Goal: Information Seeking & Learning: Learn about a topic

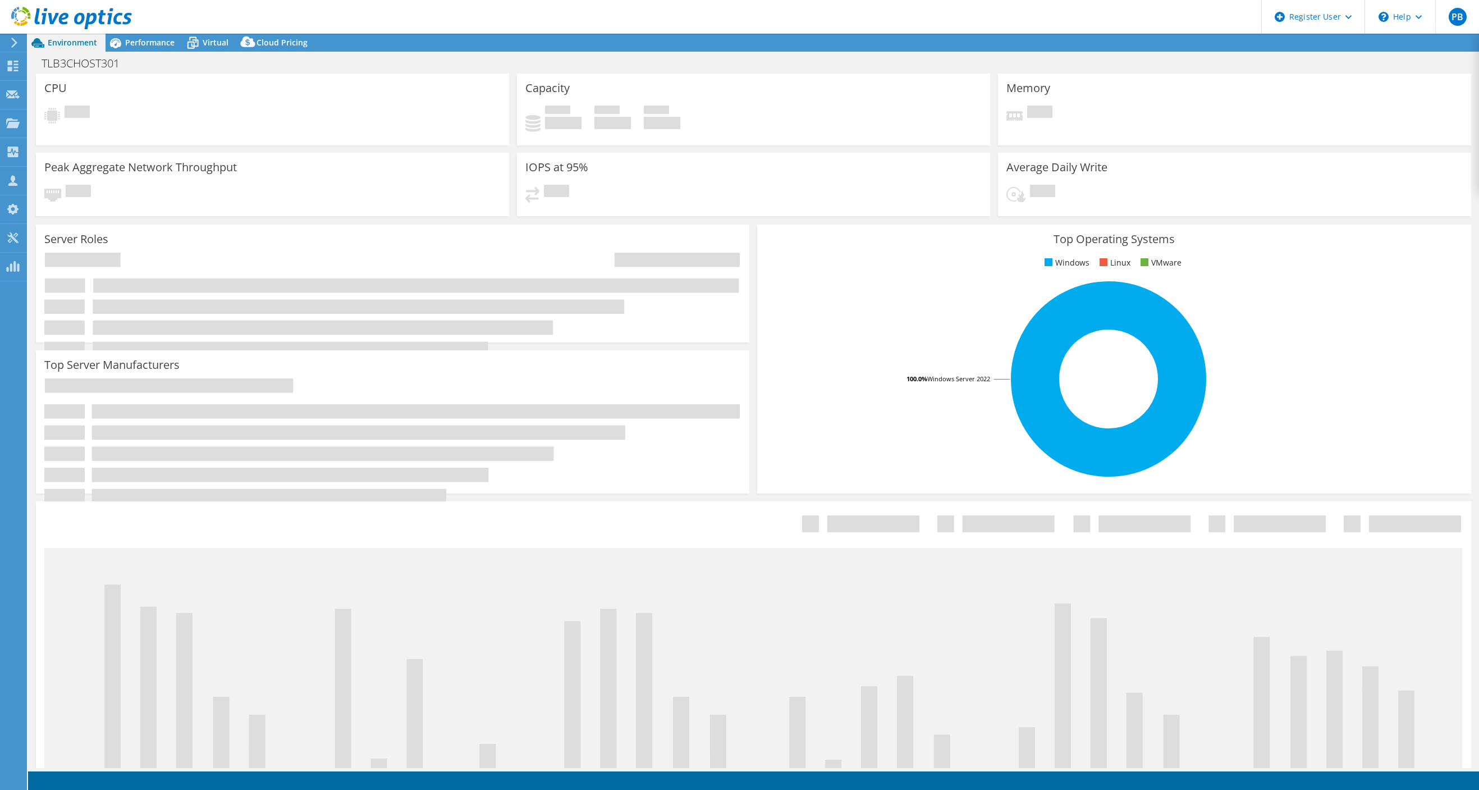
select select "USD"
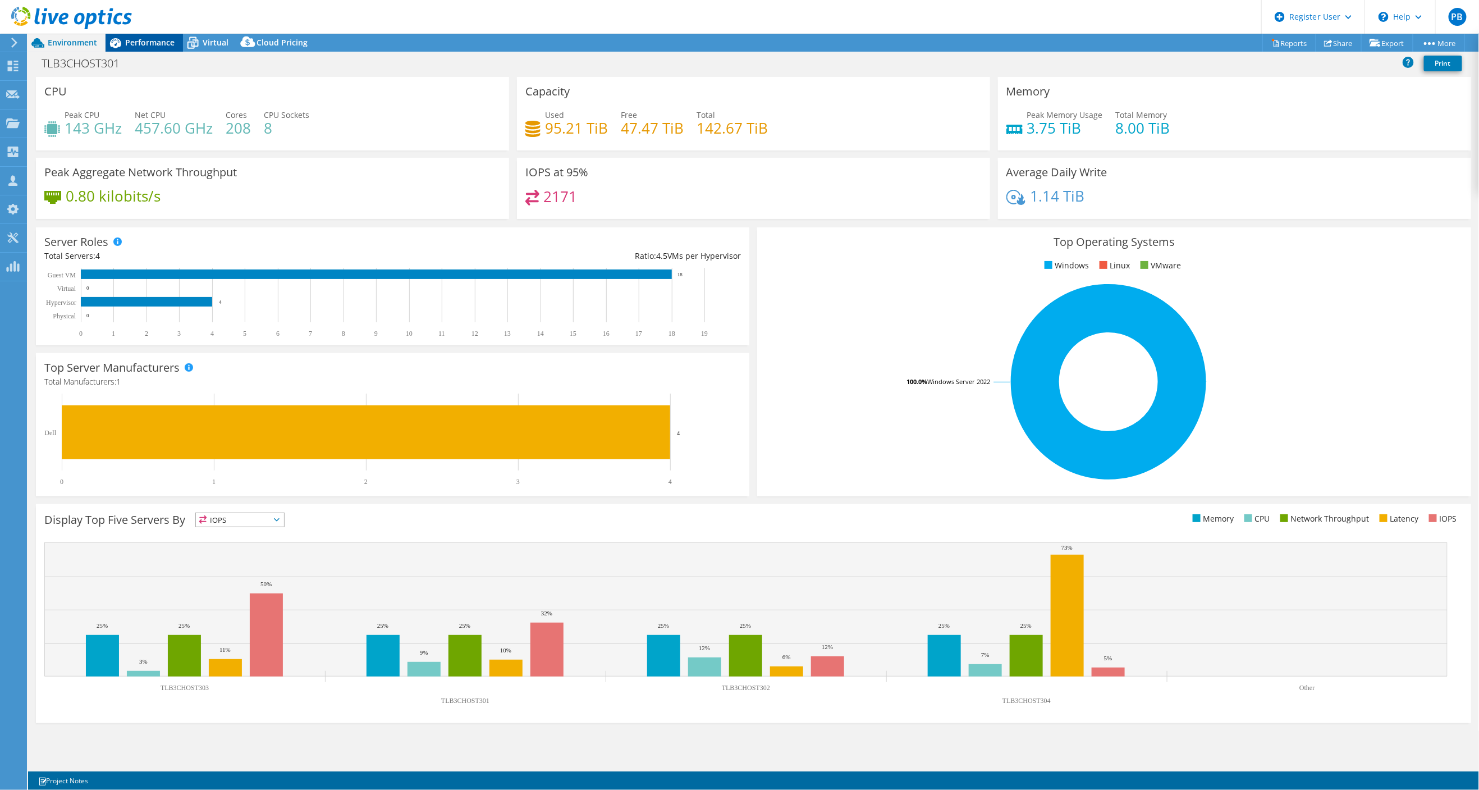
click at [141, 43] on span "Performance" at bounding box center [149, 42] width 49 height 11
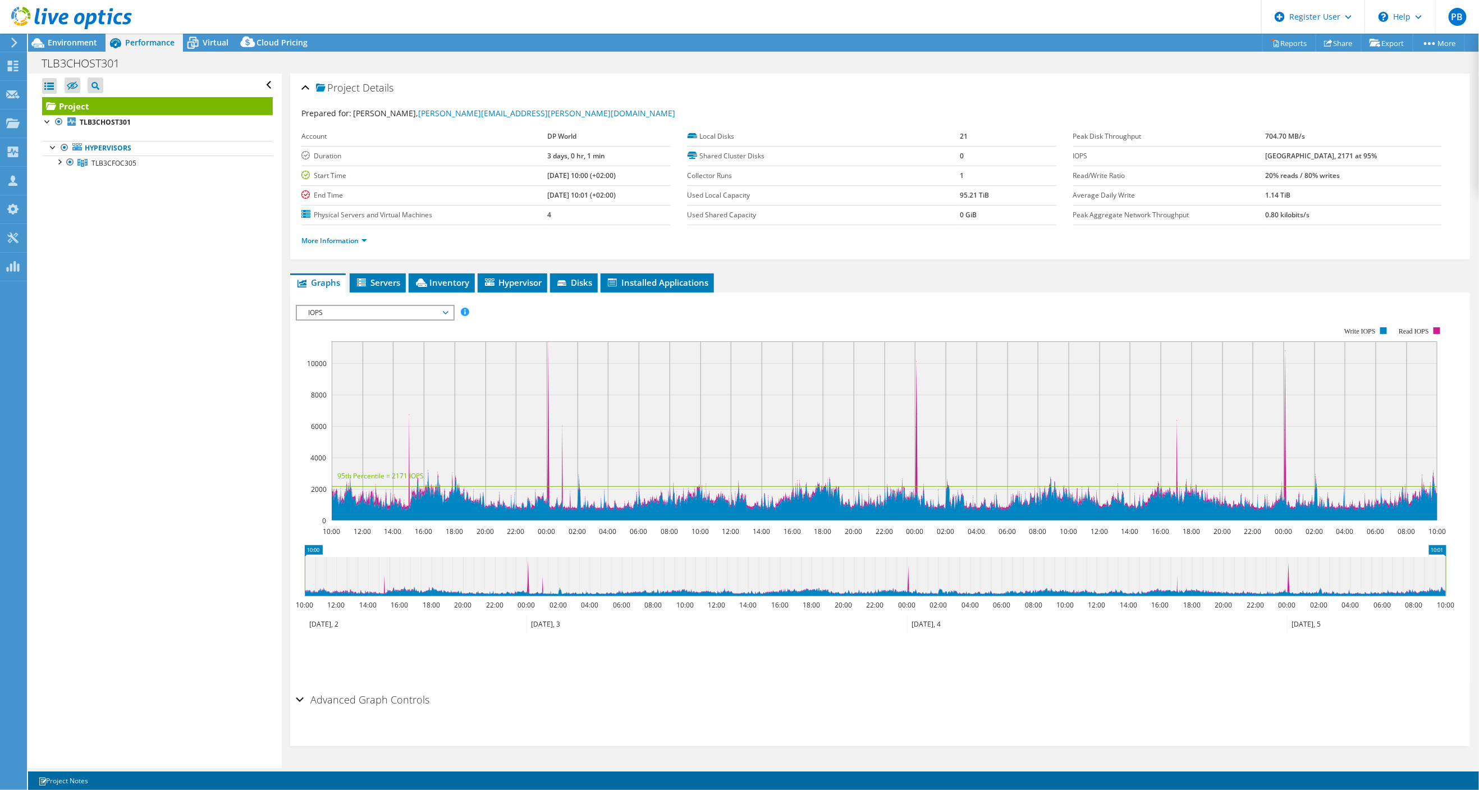
click at [444, 309] on span "IOPS" at bounding box center [375, 312] width 144 height 13
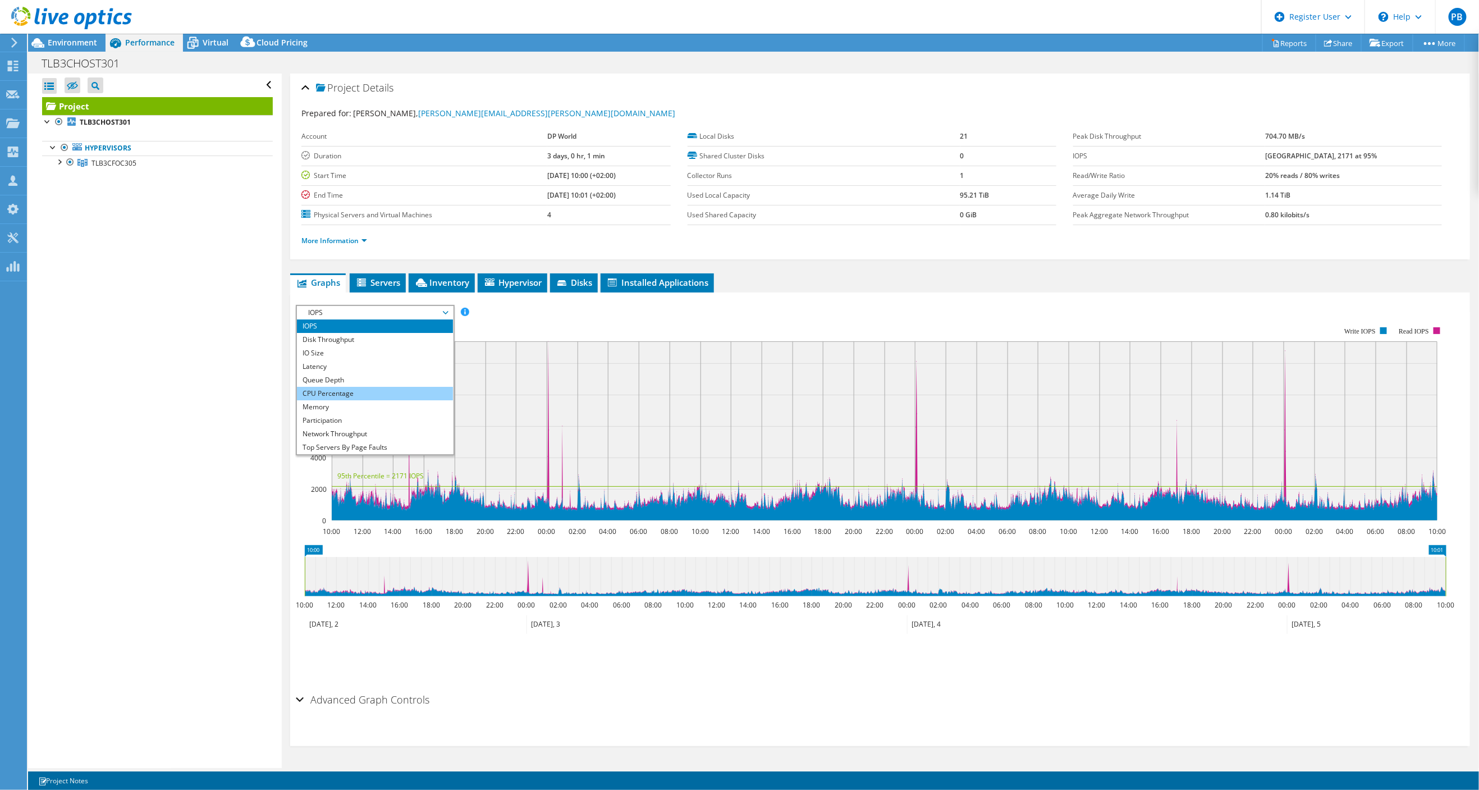
click at [332, 393] on li "CPU Percentage" at bounding box center [374, 393] width 155 height 13
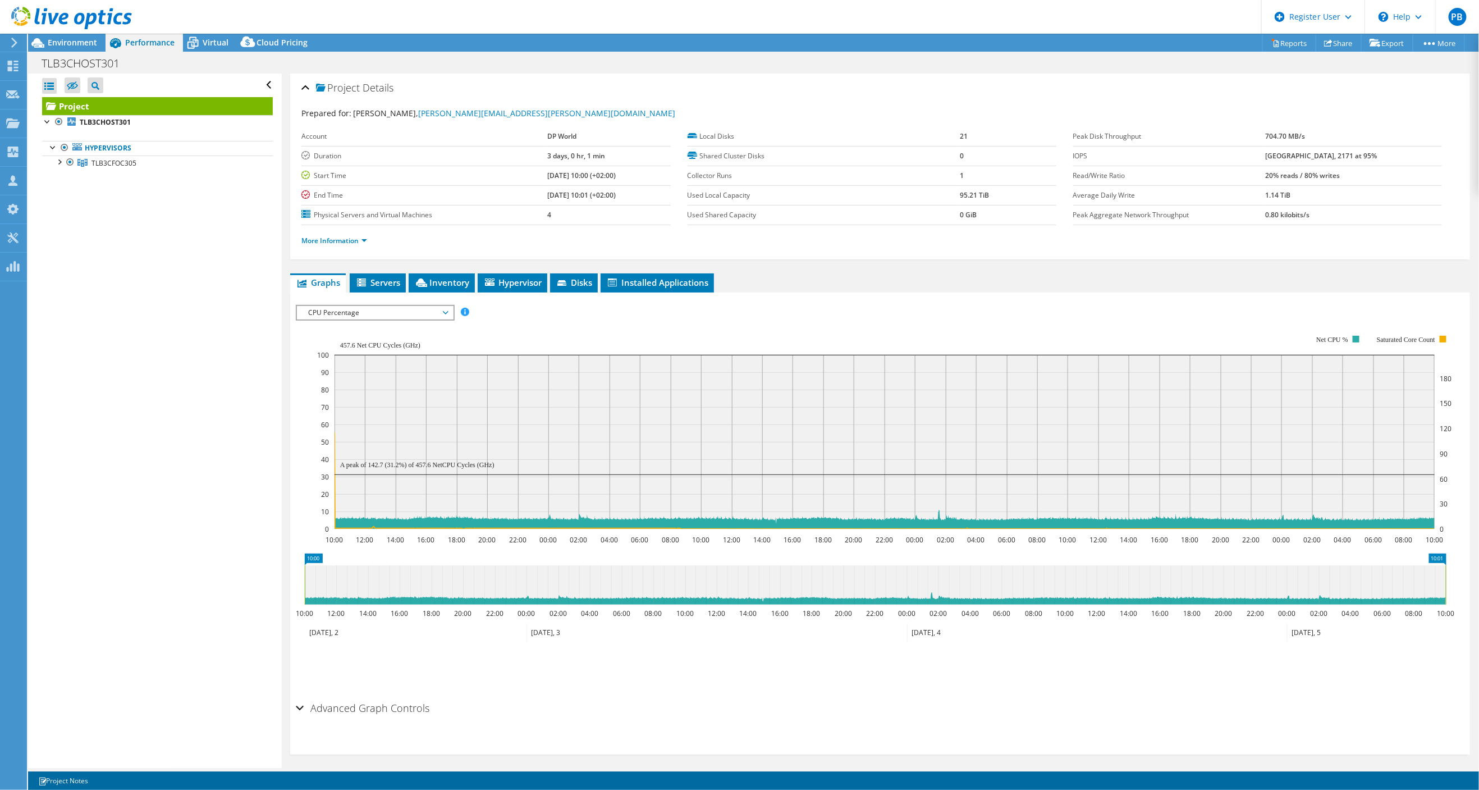
click at [444, 309] on span "CPU Percentage" at bounding box center [375, 312] width 144 height 13
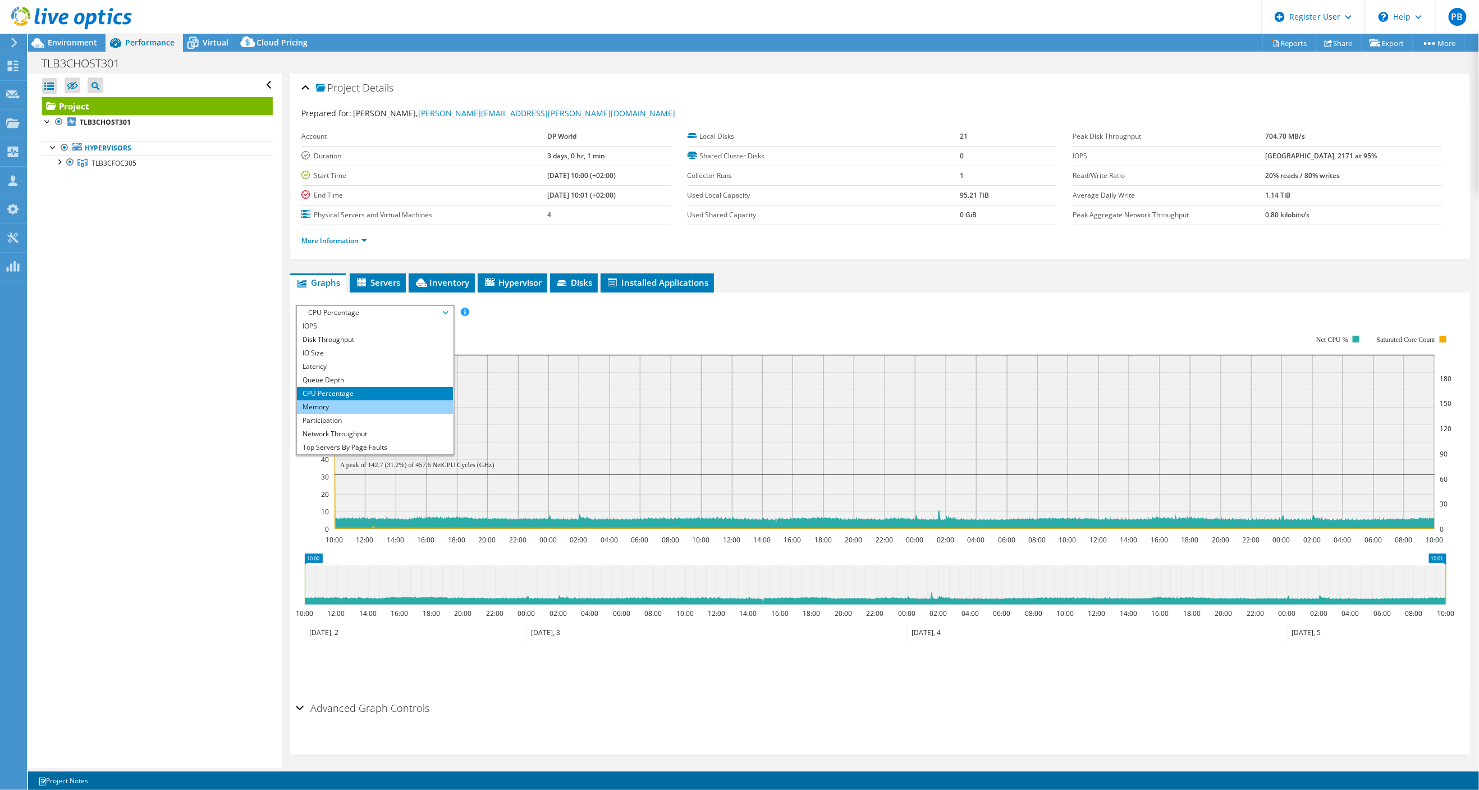
click at [326, 403] on li "Memory" at bounding box center [374, 406] width 155 height 13
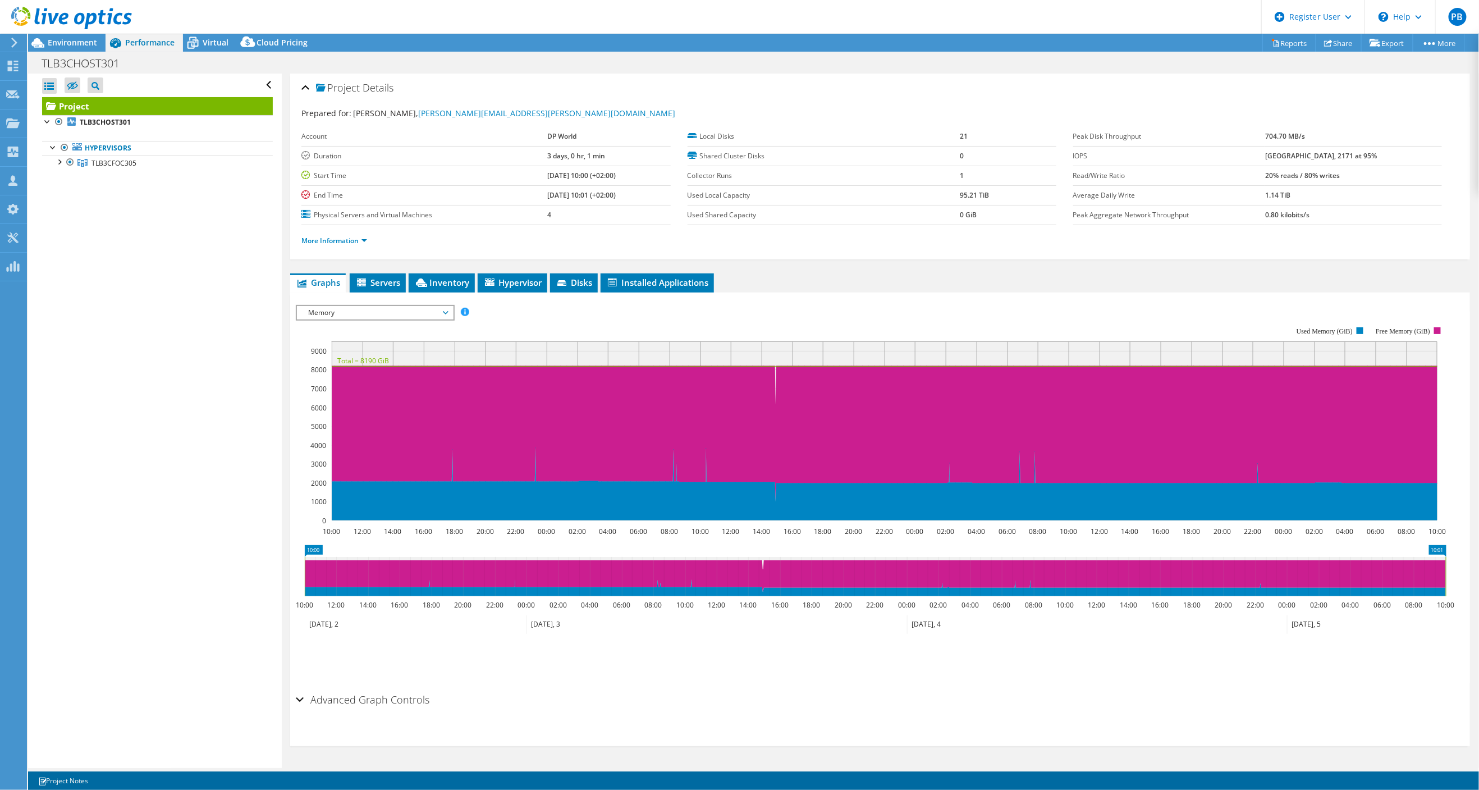
click at [445, 309] on span "Memory" at bounding box center [375, 312] width 144 height 13
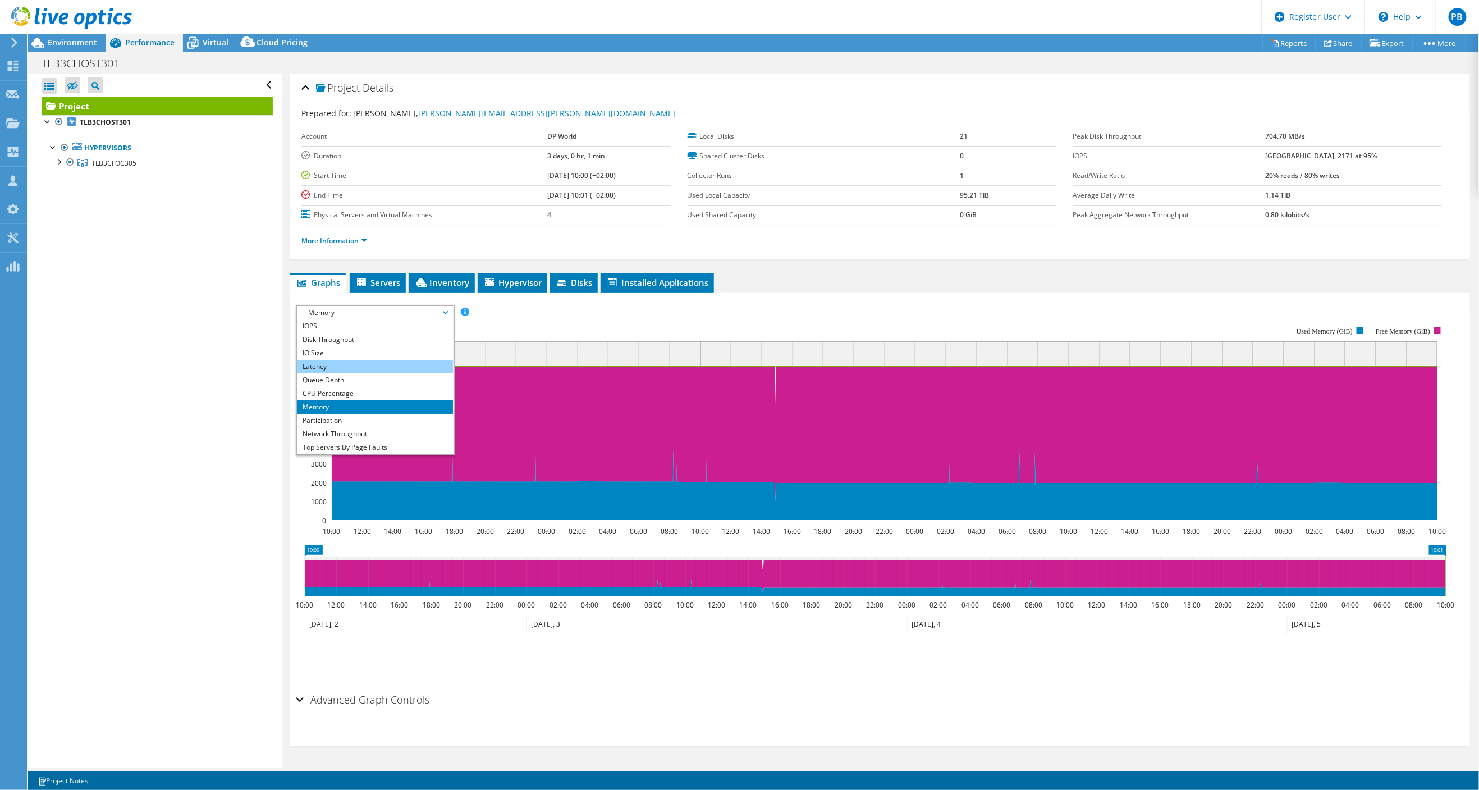
click at [320, 365] on li "Latency" at bounding box center [374, 366] width 155 height 13
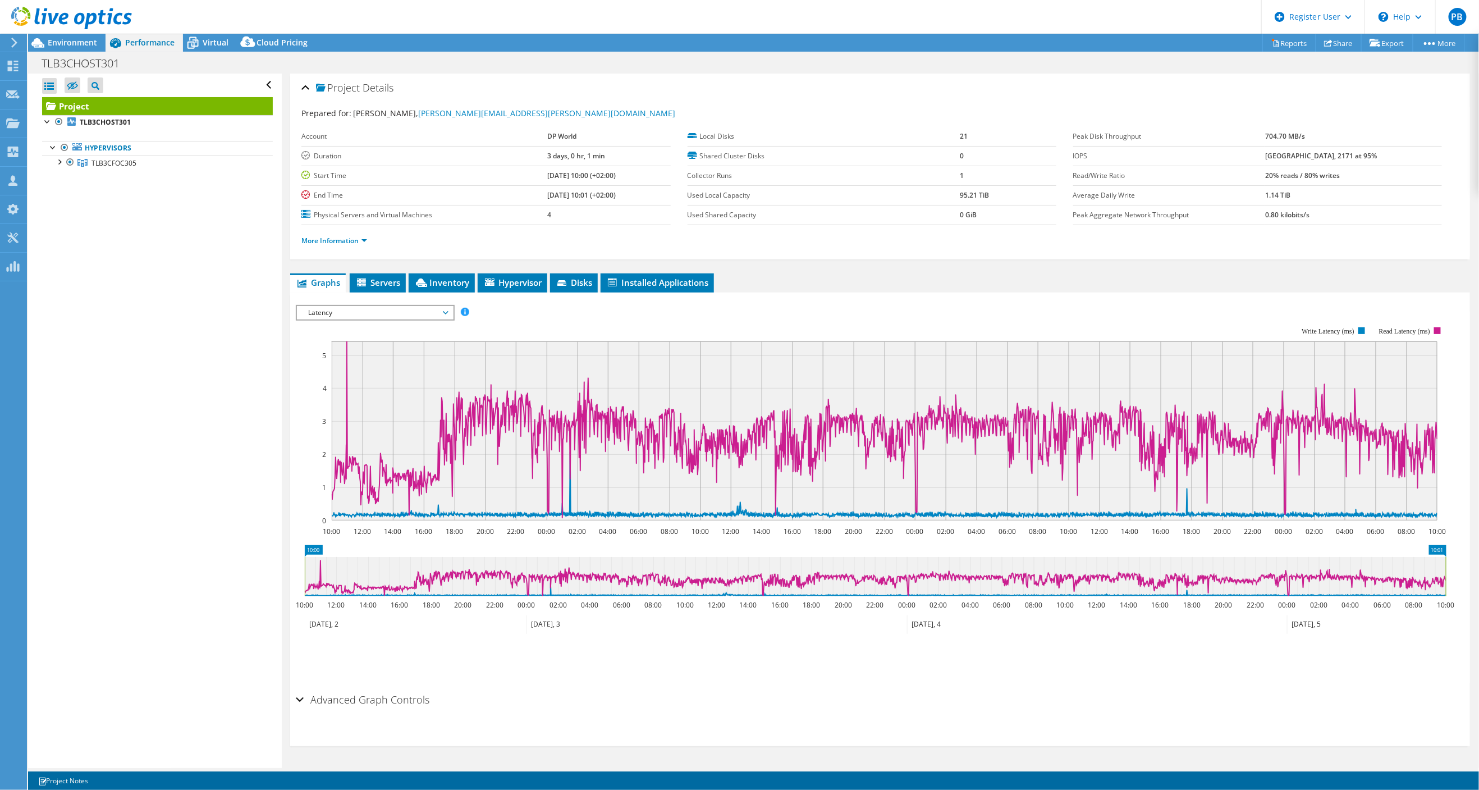
click at [446, 309] on span "Latency" at bounding box center [375, 312] width 144 height 13
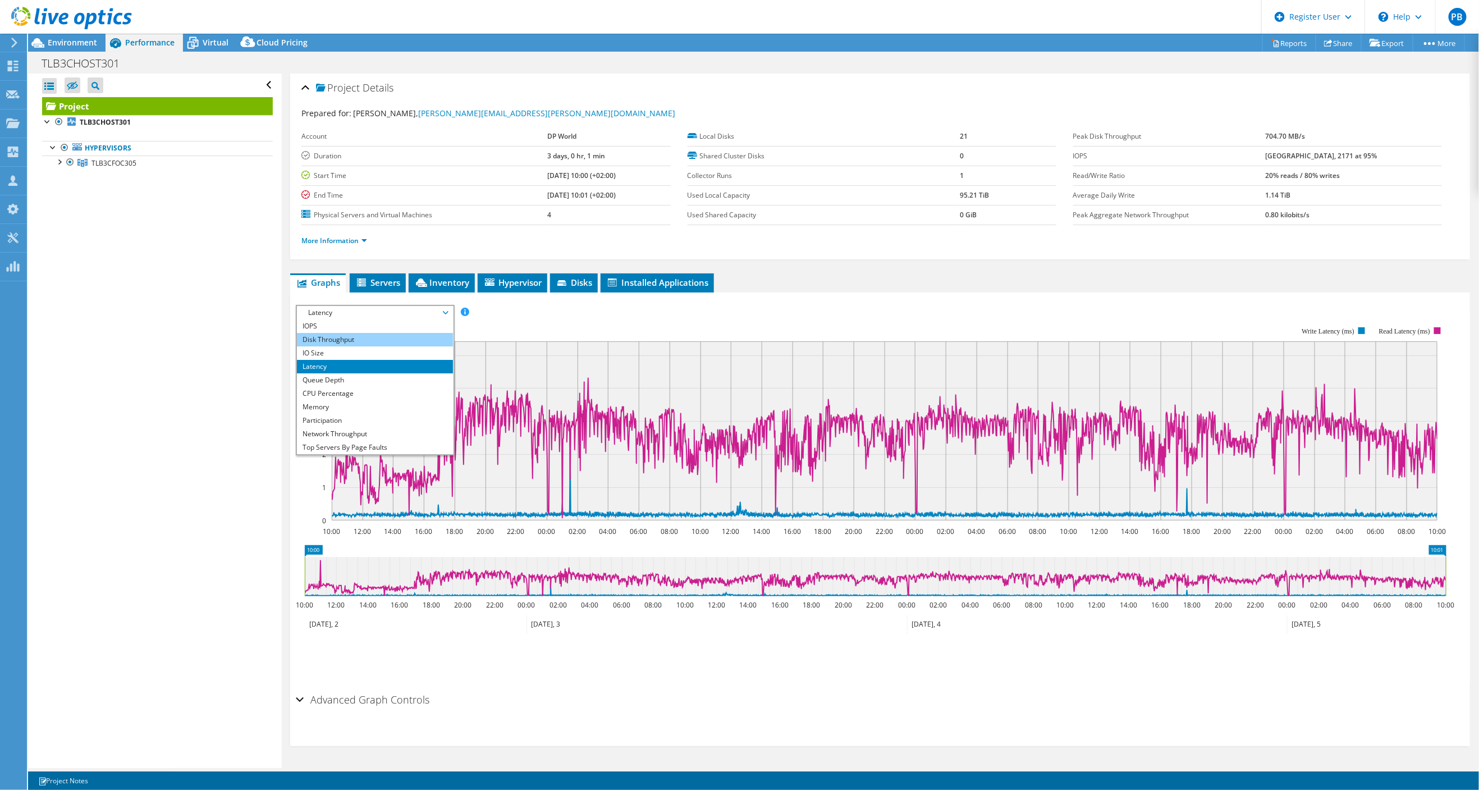
click at [340, 337] on li "Disk Throughput" at bounding box center [374, 339] width 155 height 13
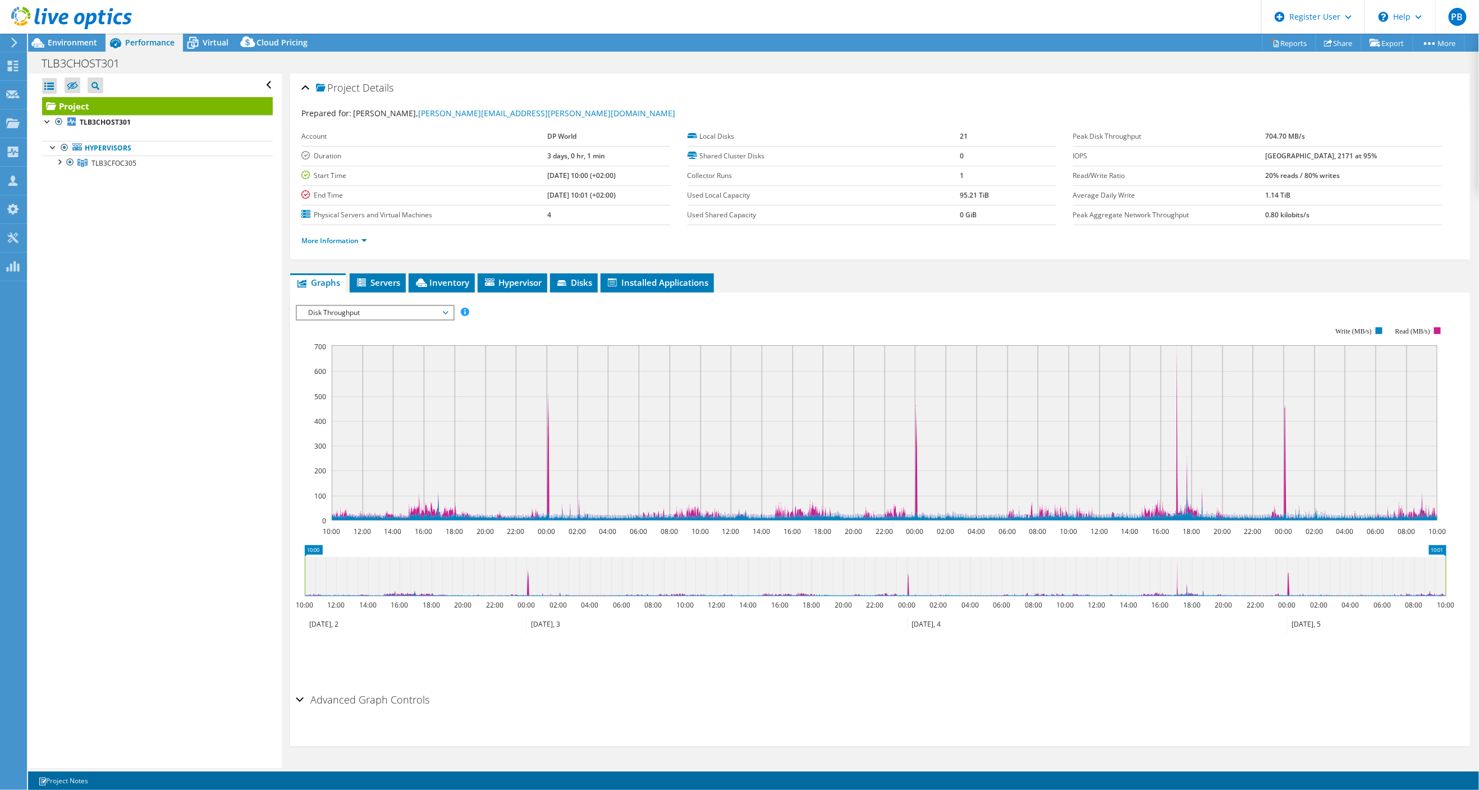
click at [444, 310] on span "Disk Throughput" at bounding box center [375, 312] width 144 height 13
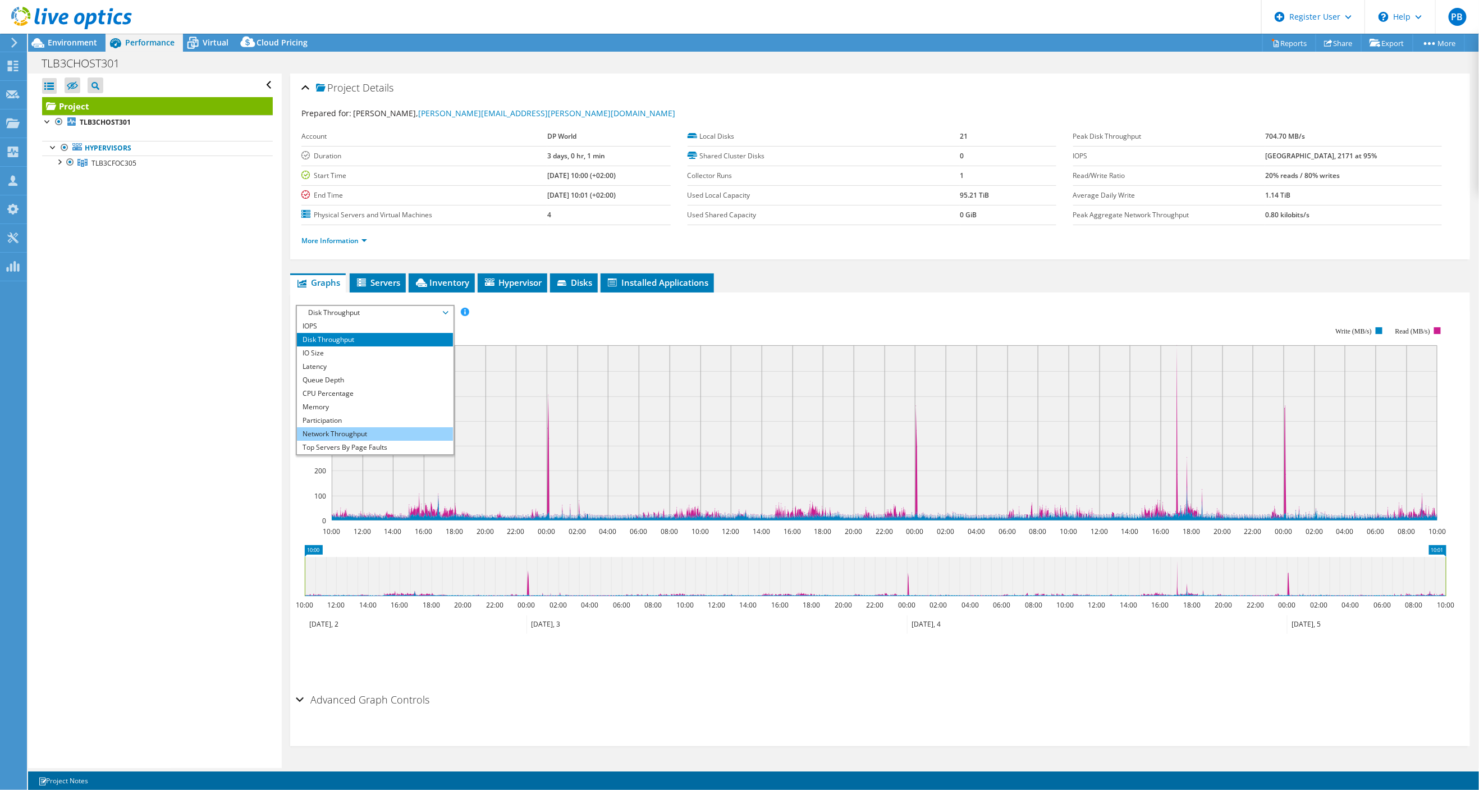
click at [352, 429] on li "Network Throughput" at bounding box center [374, 433] width 155 height 13
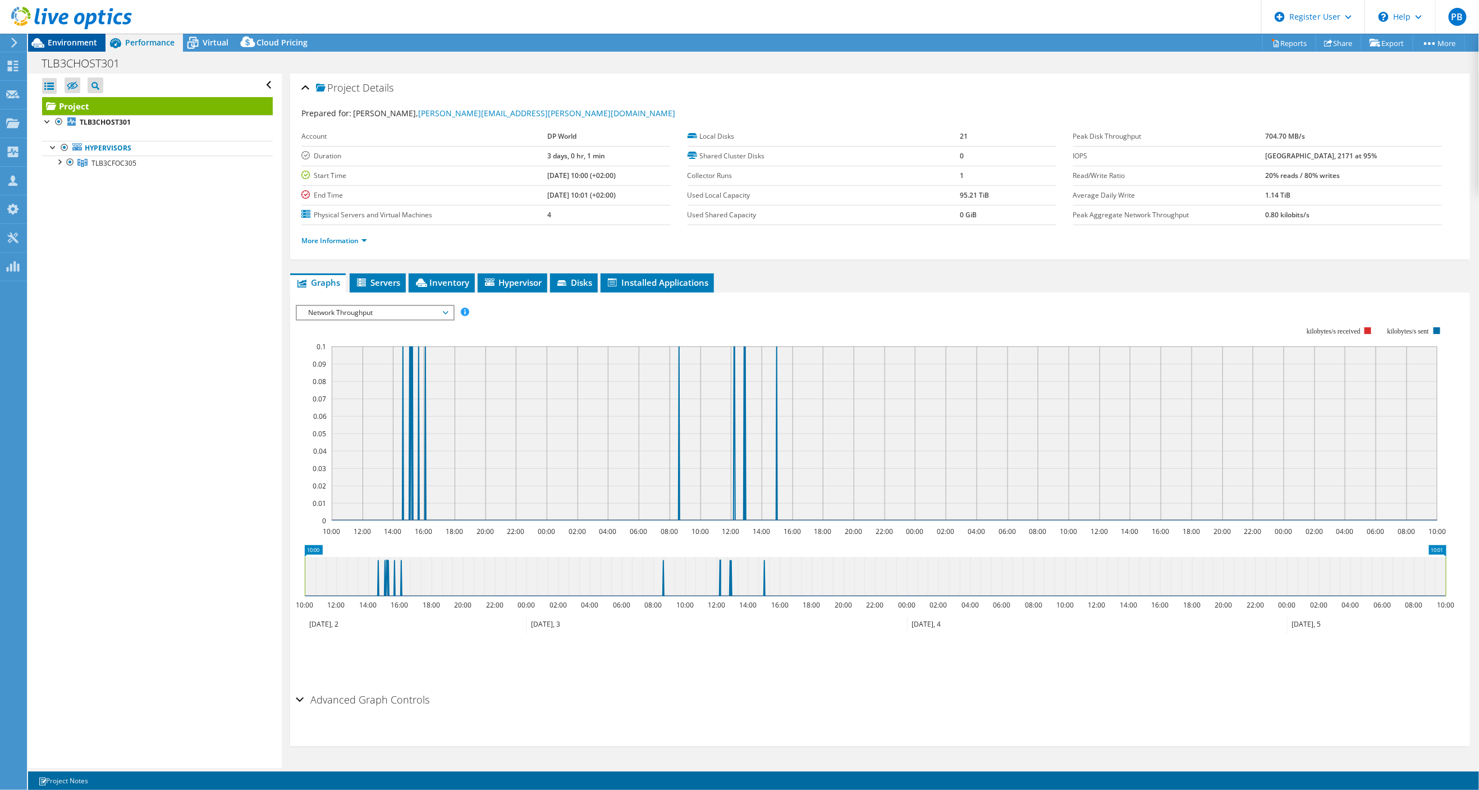
click at [77, 43] on span "Environment" at bounding box center [72, 42] width 49 height 11
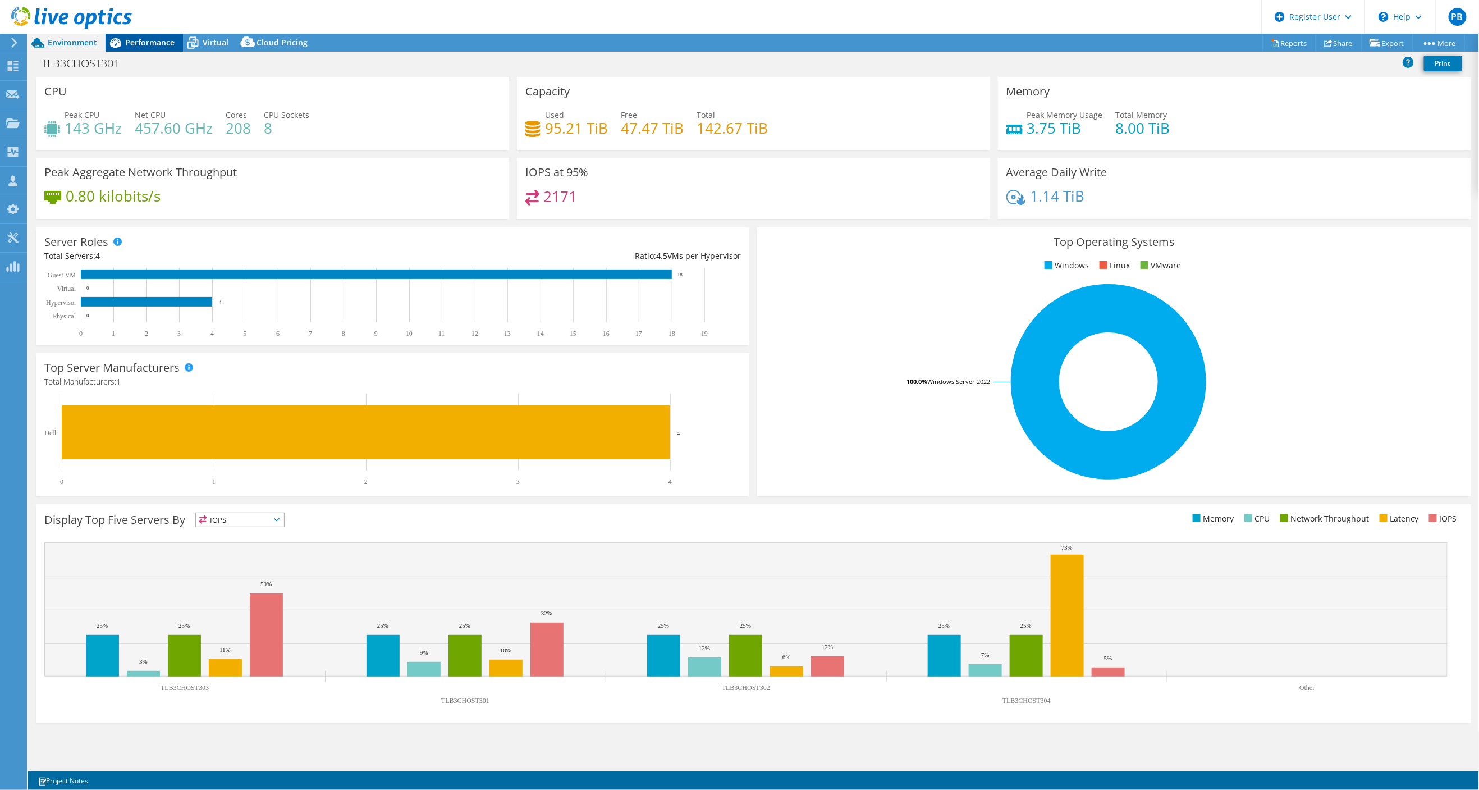
click at [146, 38] on span "Performance" at bounding box center [149, 42] width 49 height 11
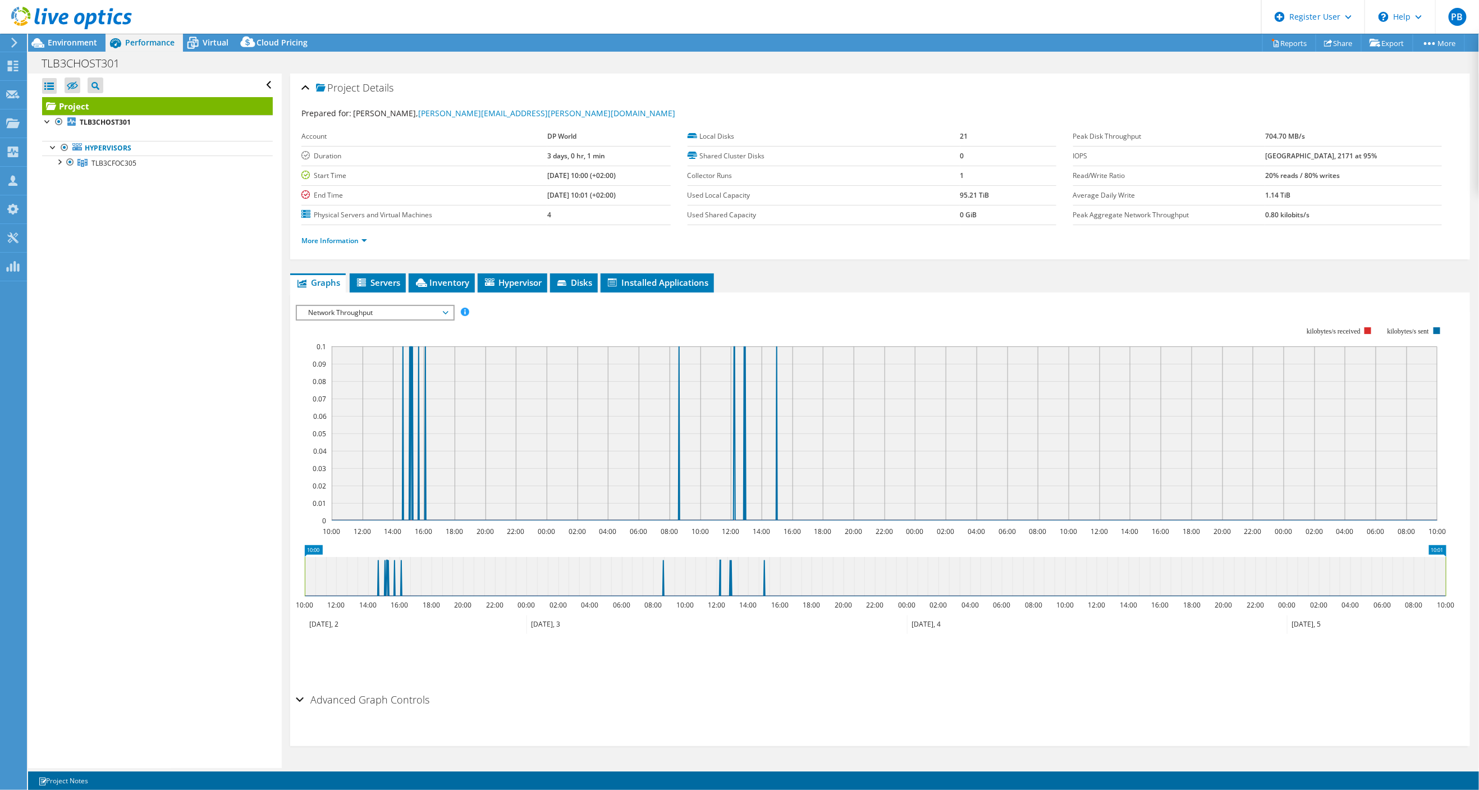
click at [446, 309] on span "Network Throughput" at bounding box center [375, 312] width 144 height 13
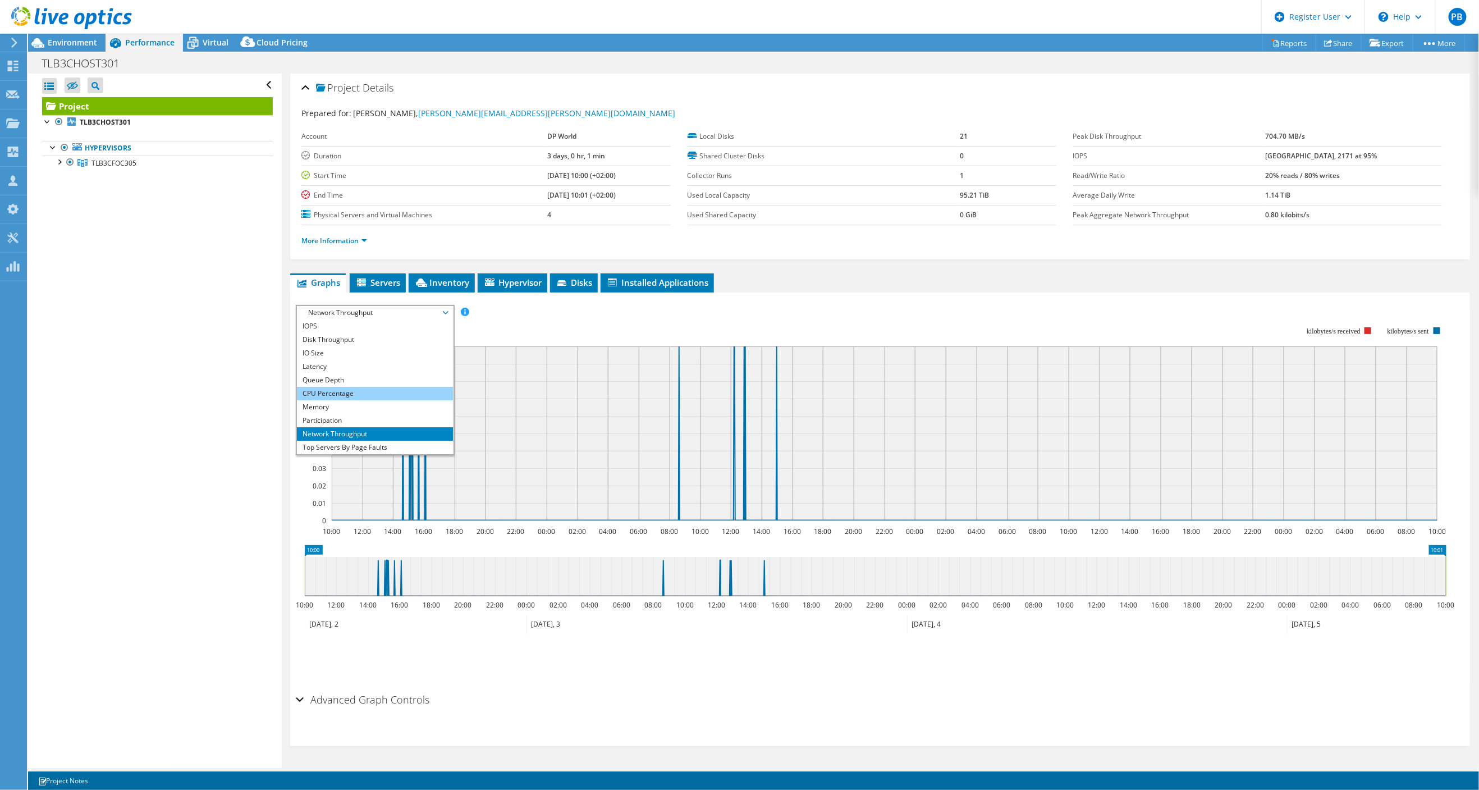
click at [338, 387] on li "CPU Percentage" at bounding box center [374, 393] width 155 height 13
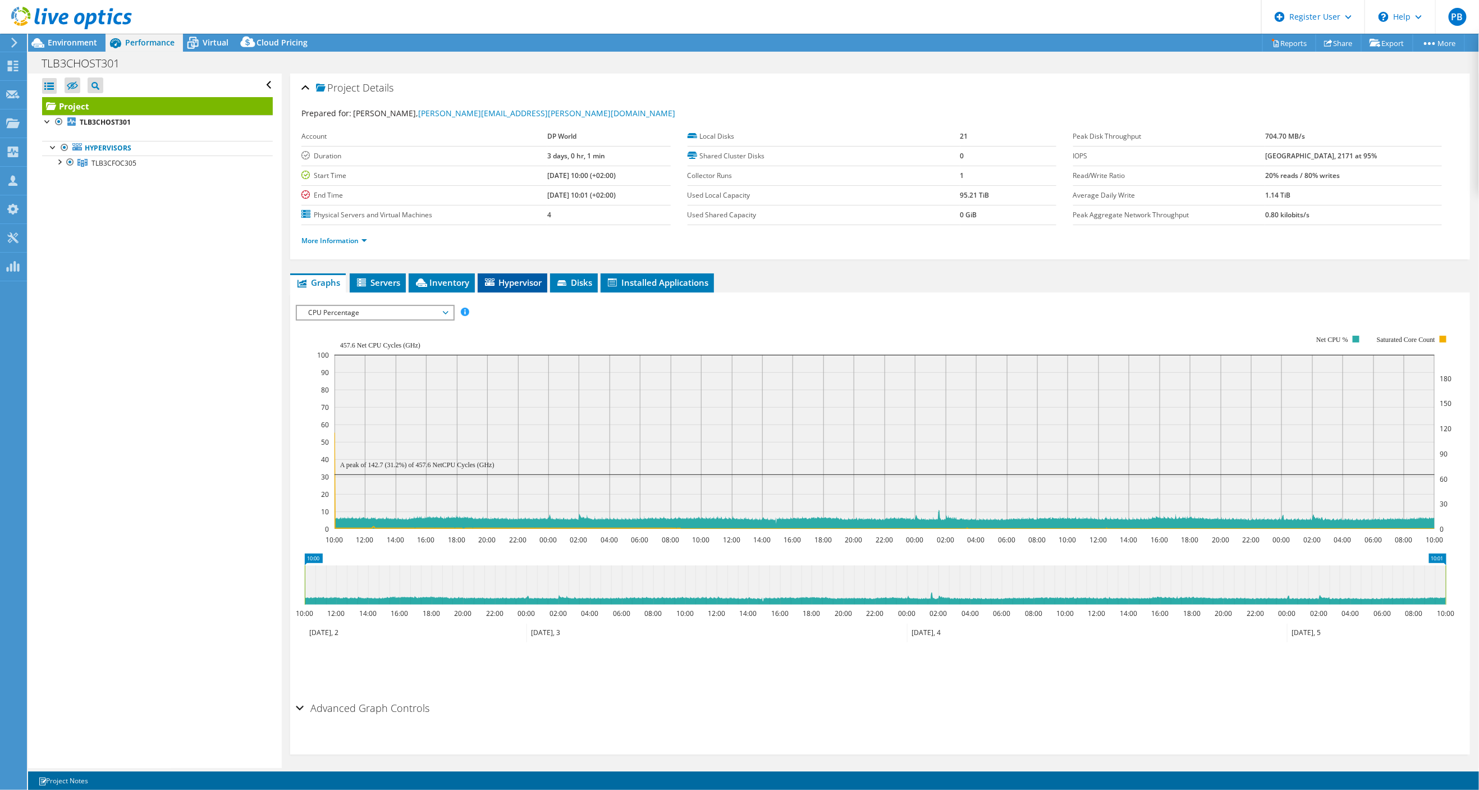
click at [517, 279] on span "Hypervisor" at bounding box center [512, 282] width 58 height 11
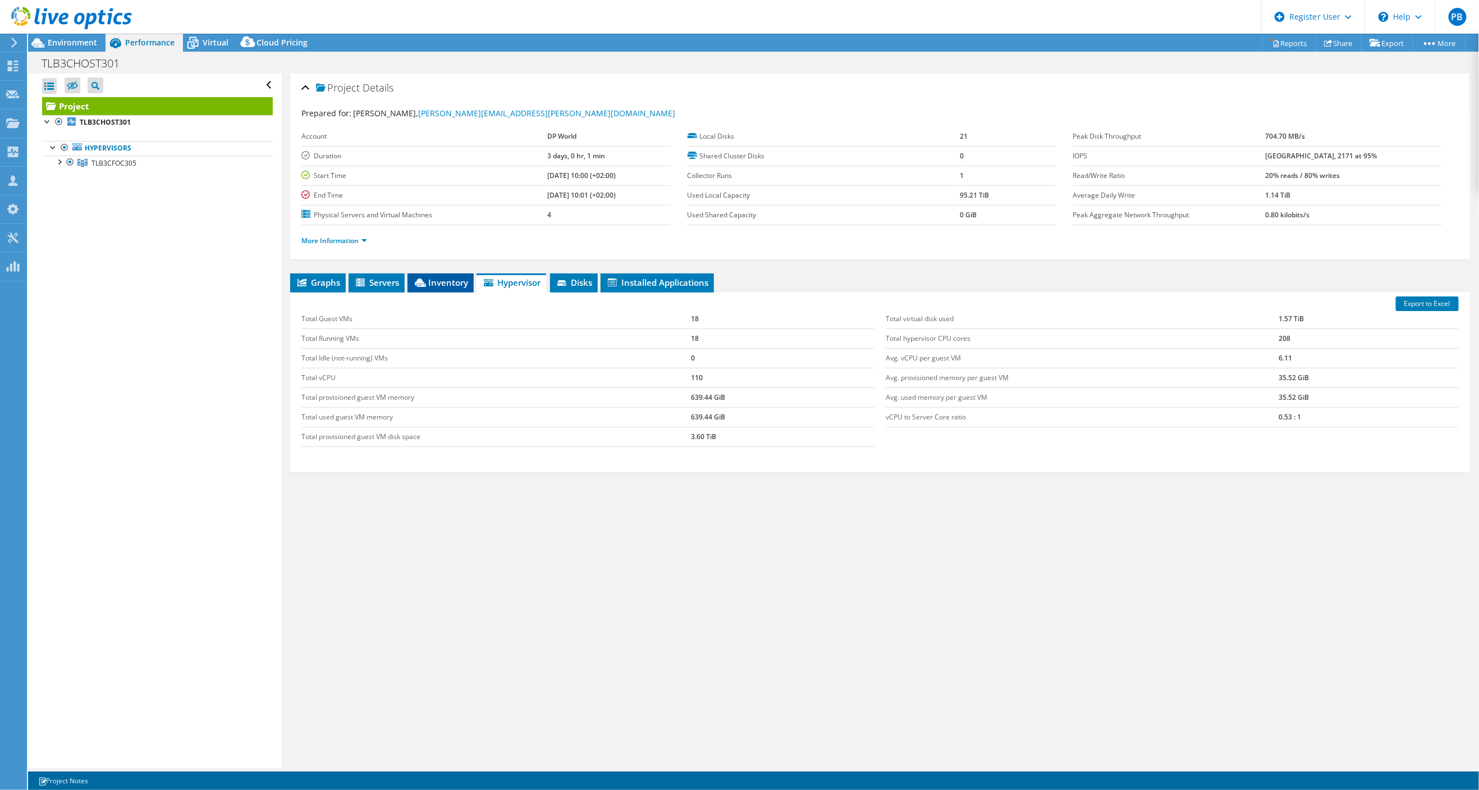
click at [441, 277] on span "Inventory" at bounding box center [440, 282] width 55 height 11
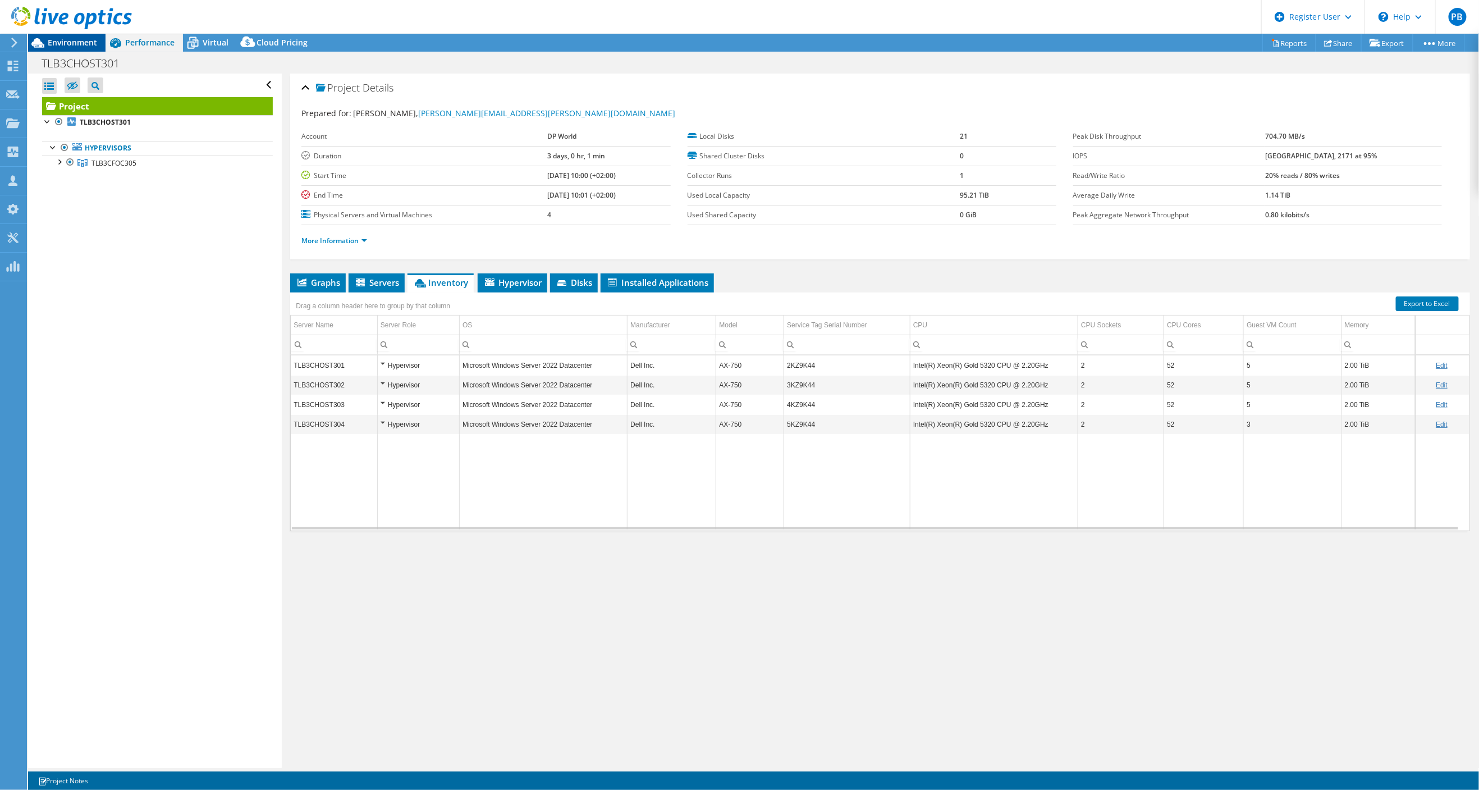
drag, startPoint x: 85, startPoint y: 49, endPoint x: 77, endPoint y: 43, distance: 10.0
click at [85, 49] on div "Environment" at bounding box center [66, 43] width 77 height 18
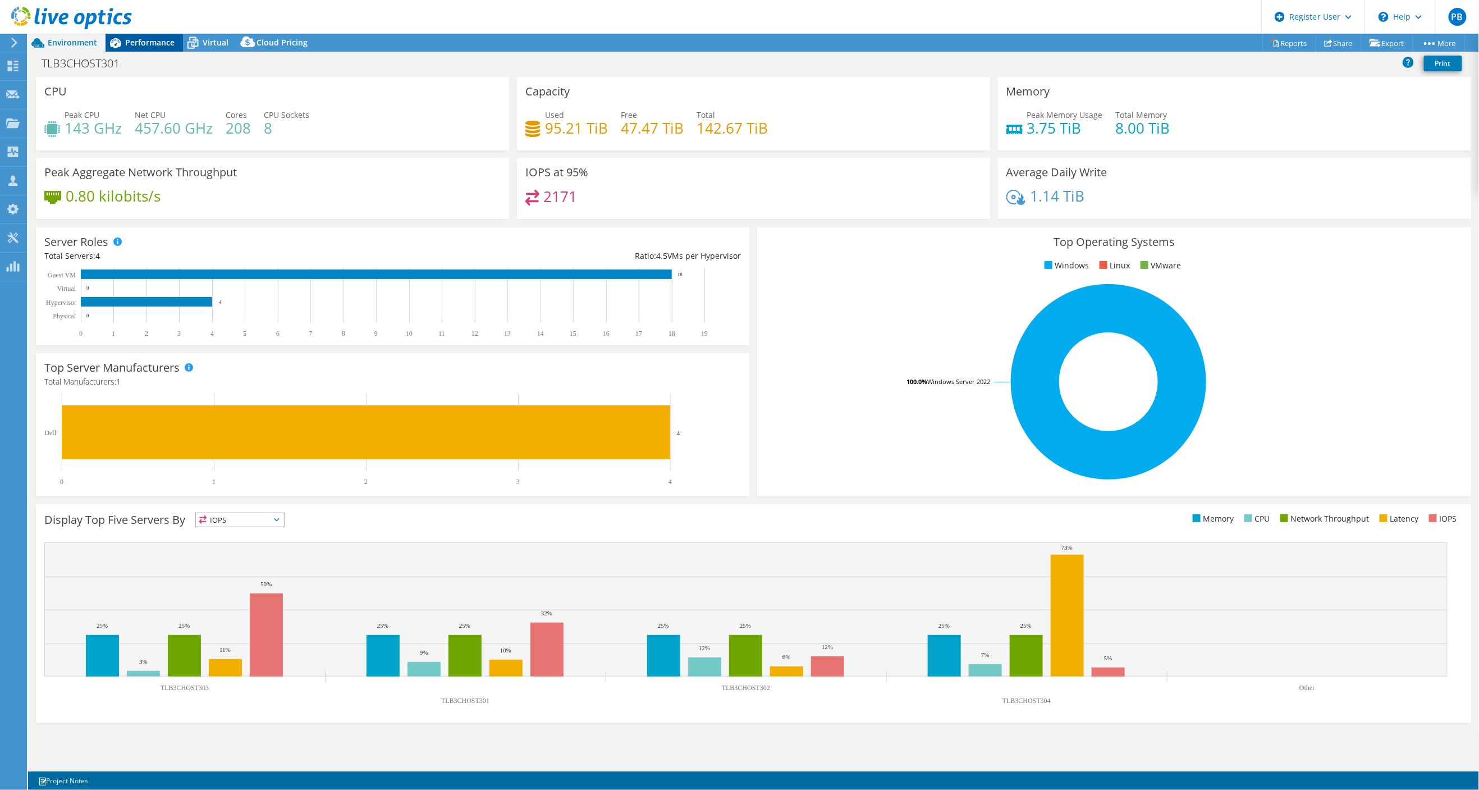
click at [143, 44] on span "Performance" at bounding box center [149, 42] width 49 height 11
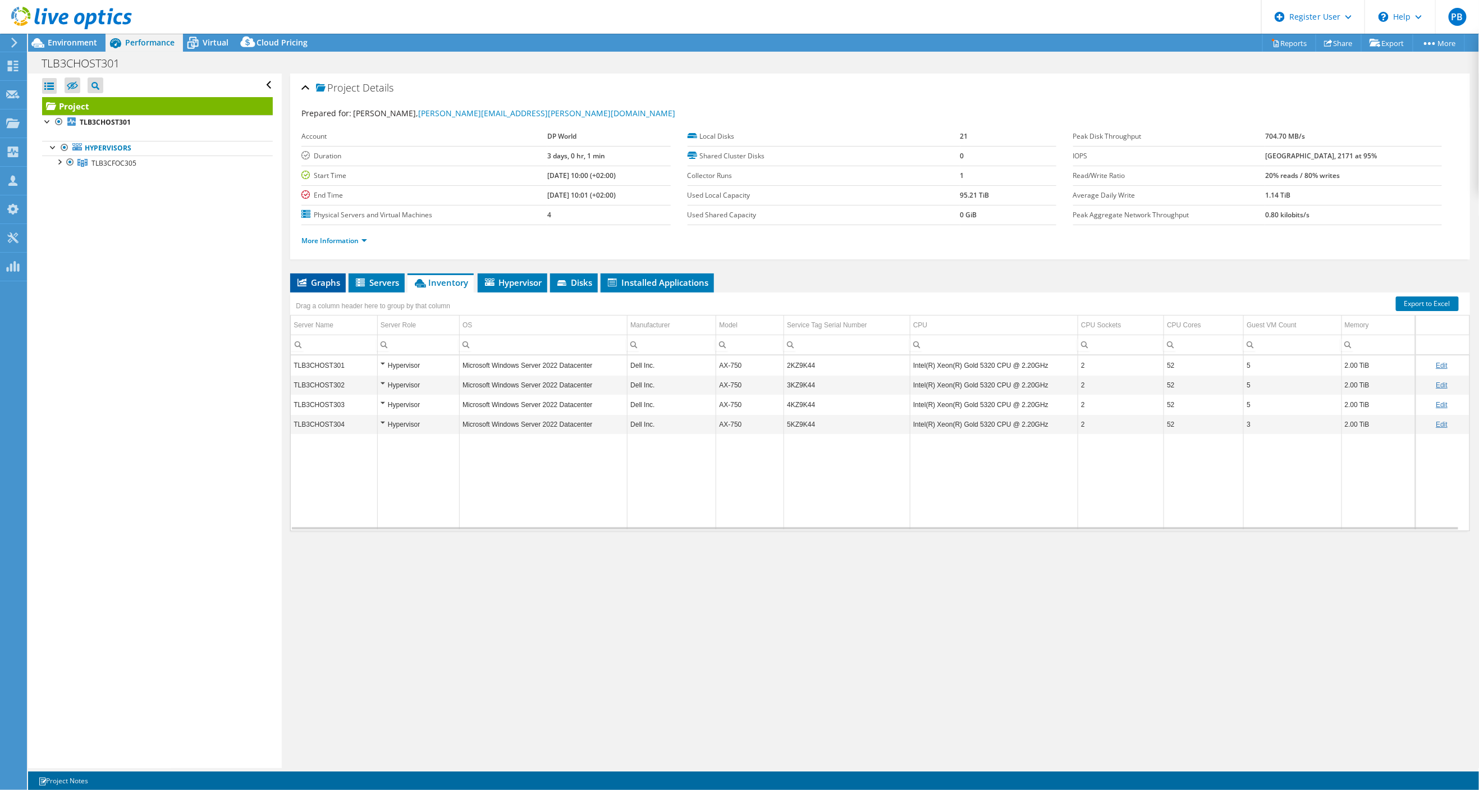
click at [317, 282] on span "Graphs" at bounding box center [318, 282] width 44 height 11
